Goal: Transaction & Acquisition: Book appointment/travel/reservation

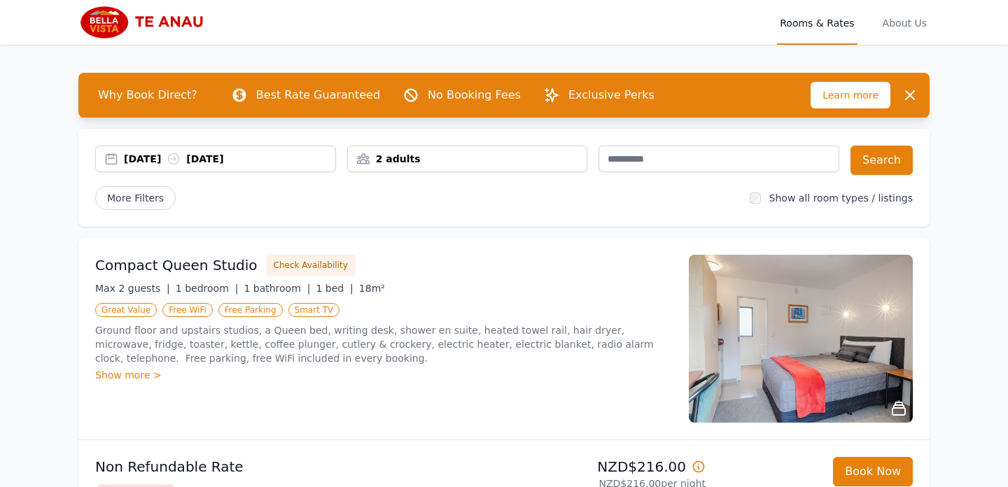
click at [146, 167] on div "14 Oct 2025 15 Oct 2025" at bounding box center [215, 159] width 241 height 27
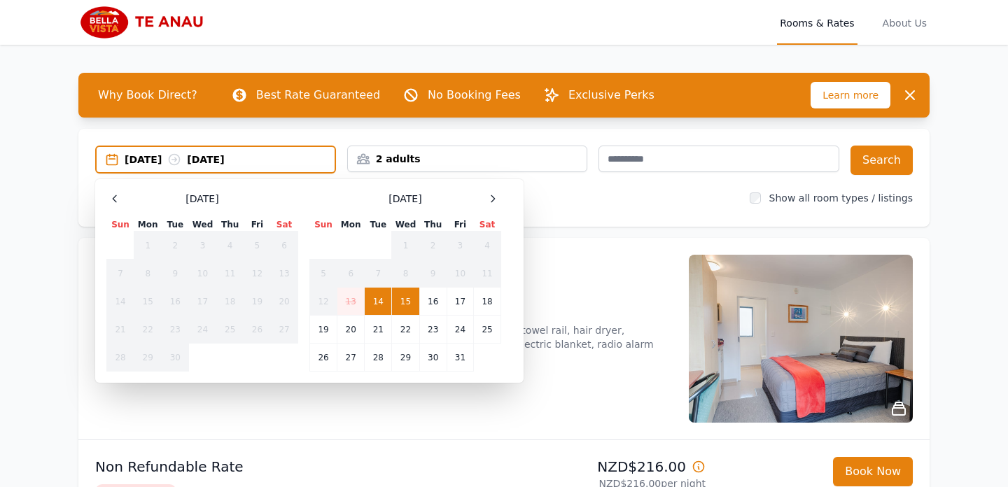
click at [500, 208] on div "October 2025 Sun Mon Tue Wed Thu Fri Sat 1 2 3 4 5 6 7 8 9 10 11 12 13 14 15 16…" at bounding box center [405, 280] width 192 height 181
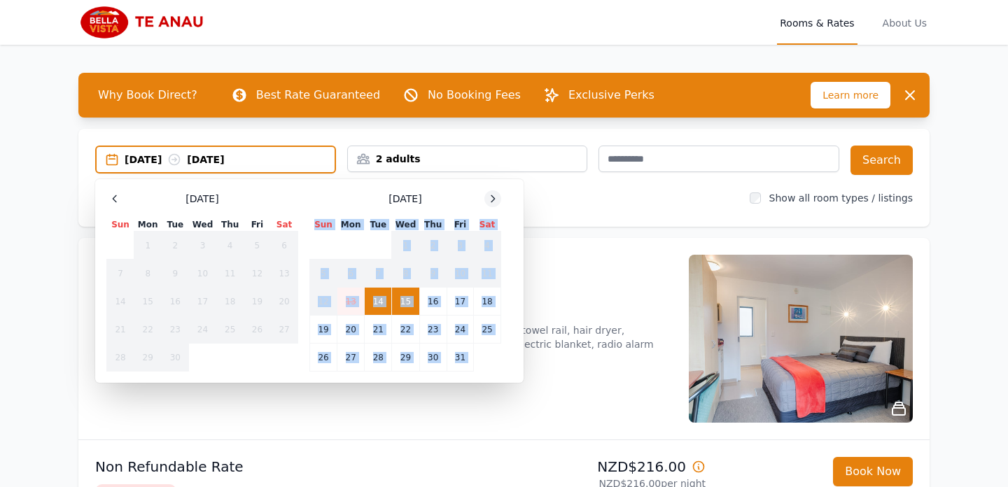
click at [489, 200] on icon at bounding box center [492, 198] width 11 height 11
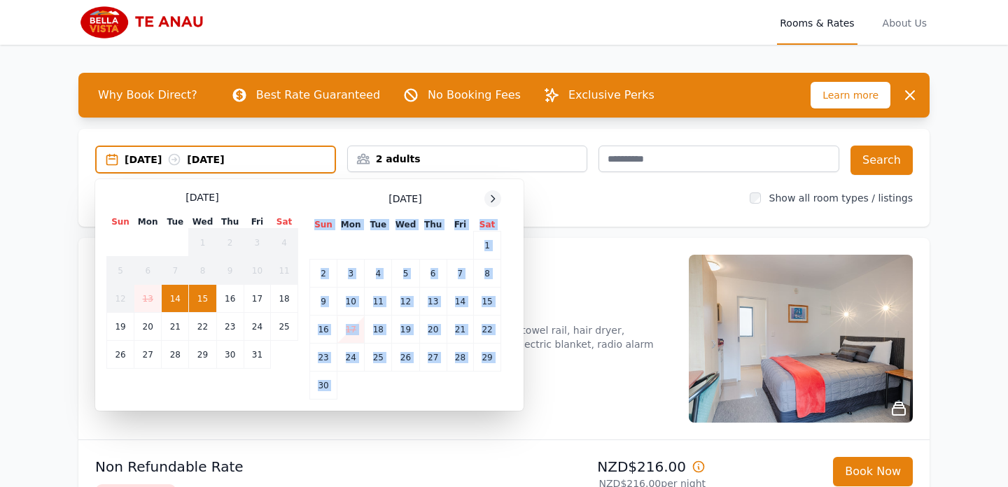
click at [489, 200] on icon at bounding box center [492, 198] width 11 height 11
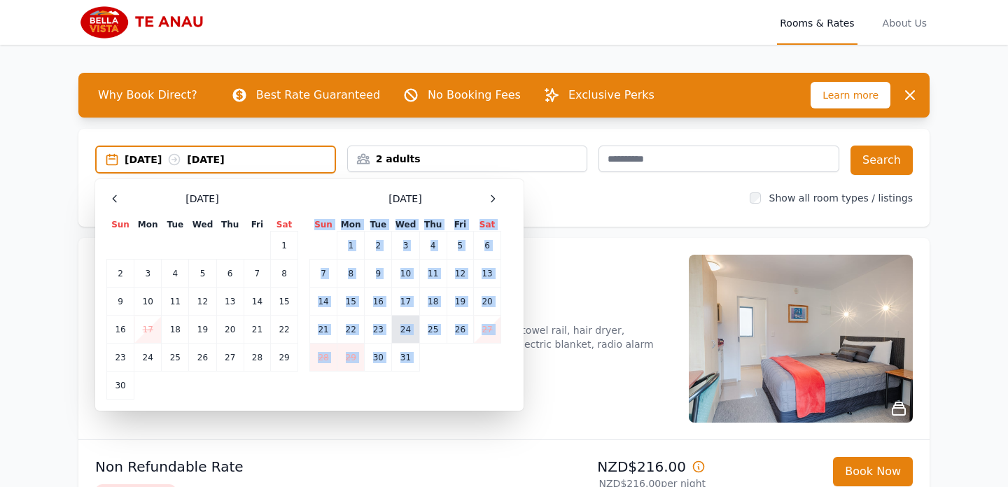
click at [417, 327] on td "24" at bounding box center [405, 330] width 27 height 28
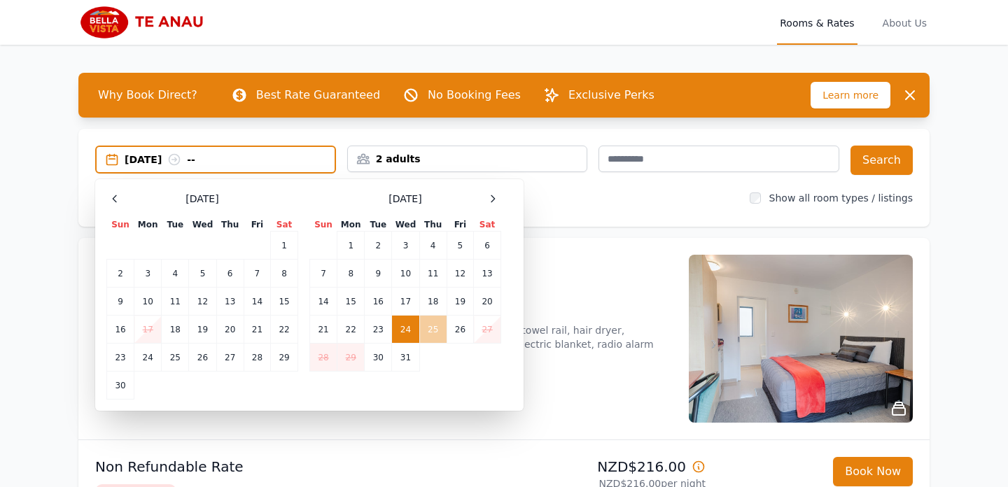
click at [433, 328] on td "25" at bounding box center [432, 330] width 27 height 28
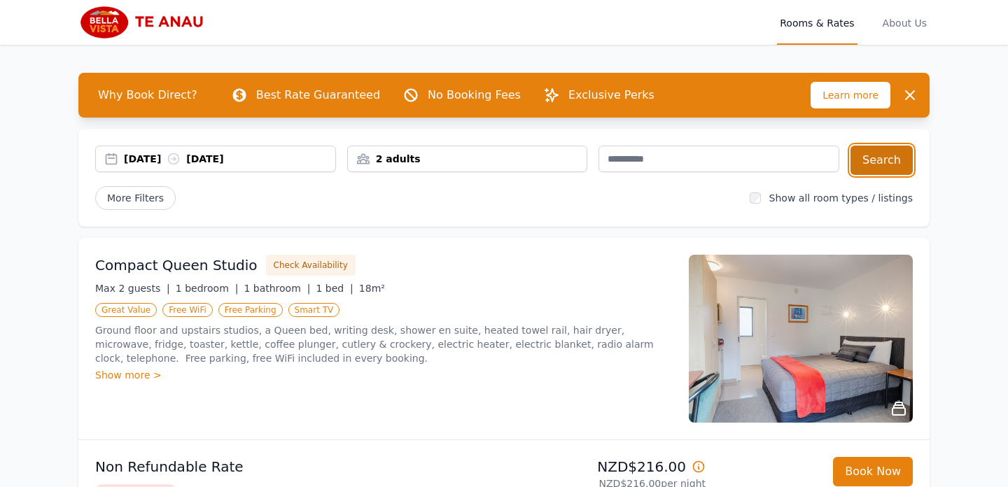
click at [876, 167] on button "Search" at bounding box center [882, 160] width 62 height 29
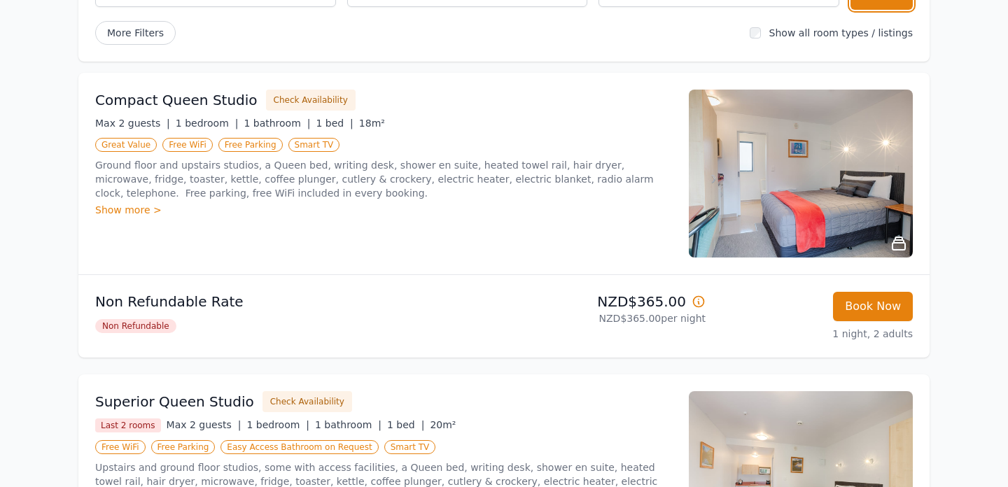
scroll to position [165, 0]
click at [697, 306] on icon at bounding box center [699, 302] width 14 height 14
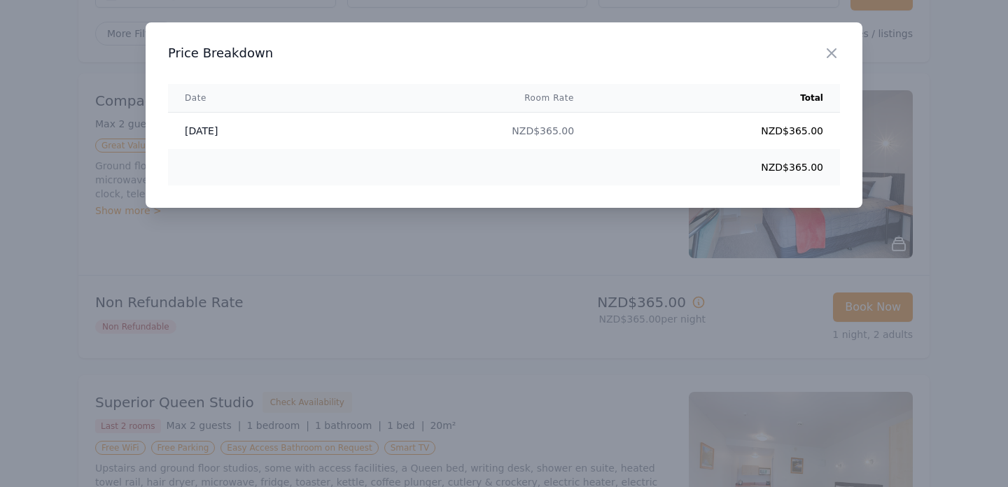
click at [609, 260] on div at bounding box center [504, 243] width 1008 height 487
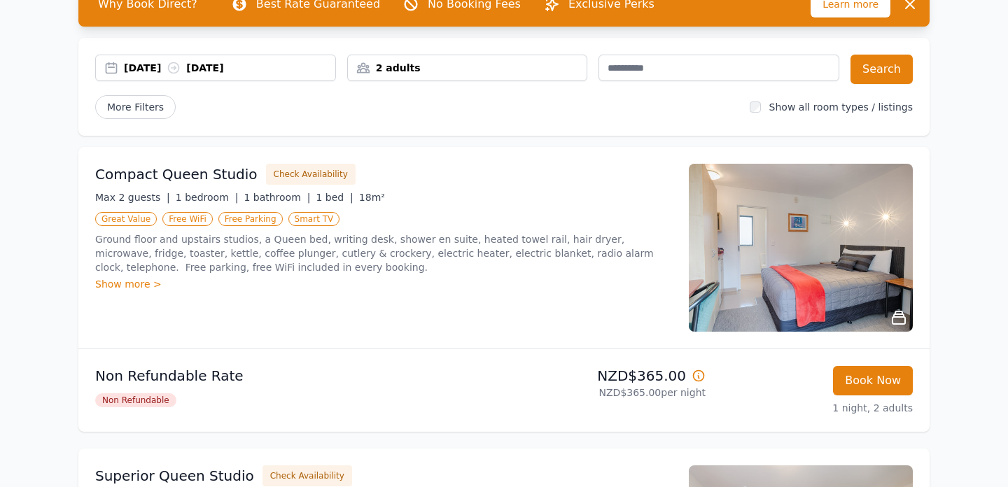
scroll to position [0, 0]
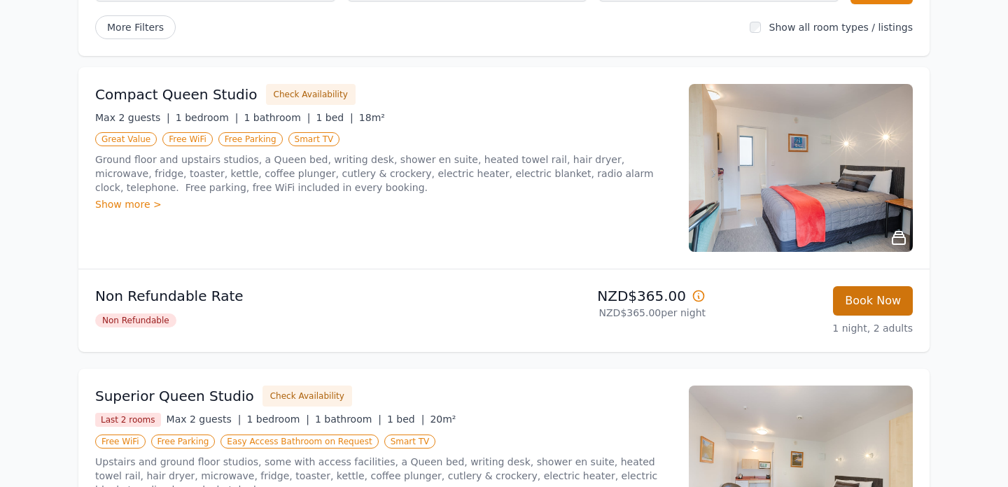
scroll to position [64, 0]
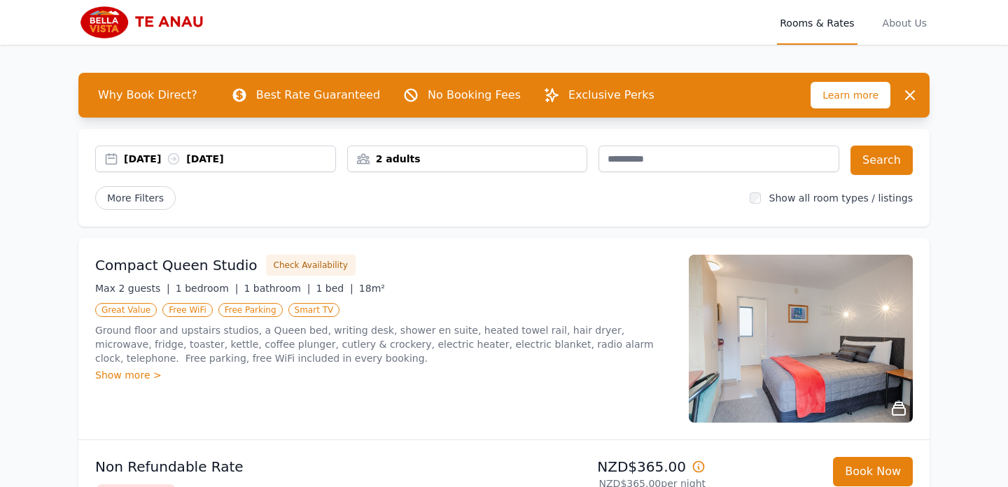
scroll to position [81, 0]
